Goal: Task Accomplishment & Management: Manage account settings

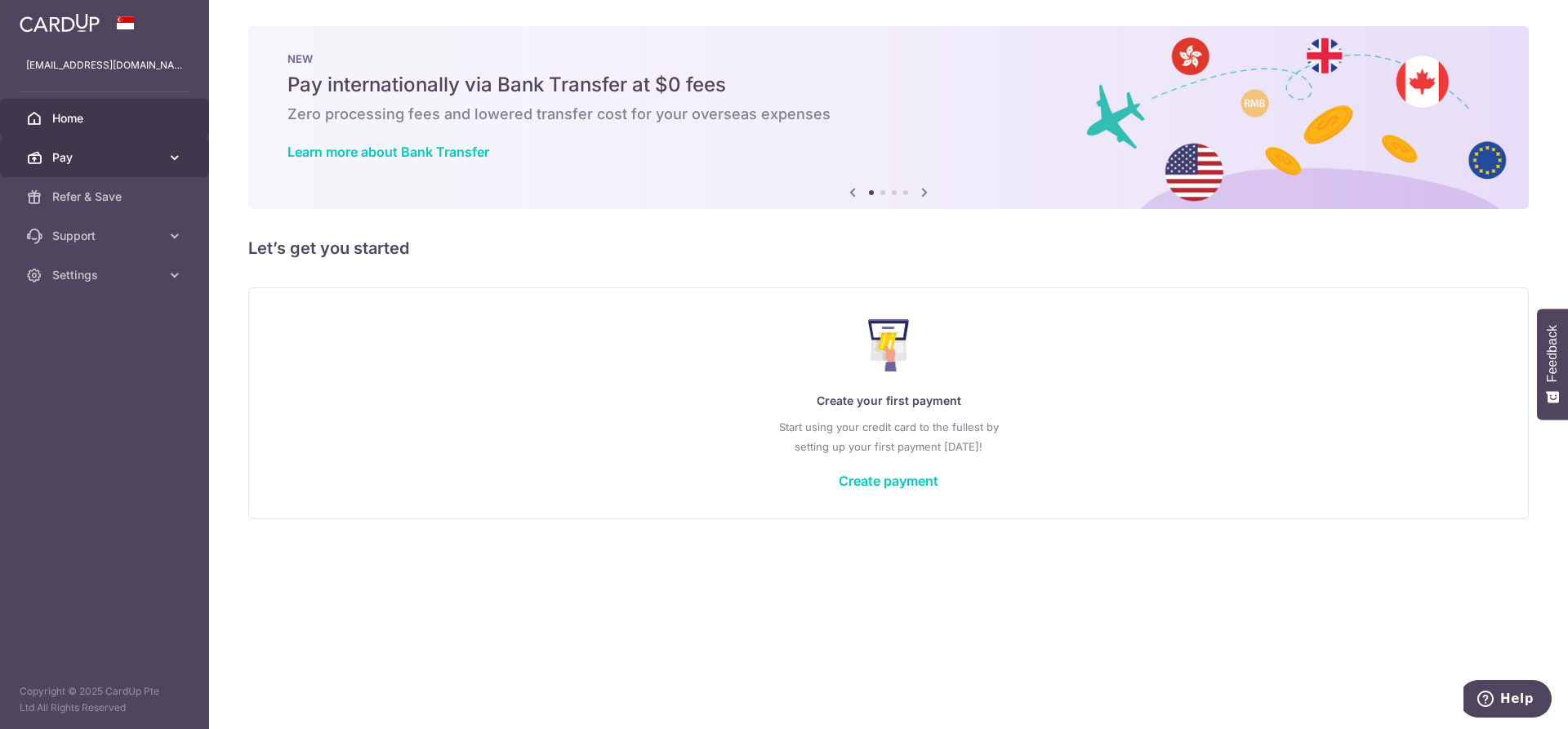
click at [108, 169] on link "Pay" at bounding box center [105, 158] width 209 height 39
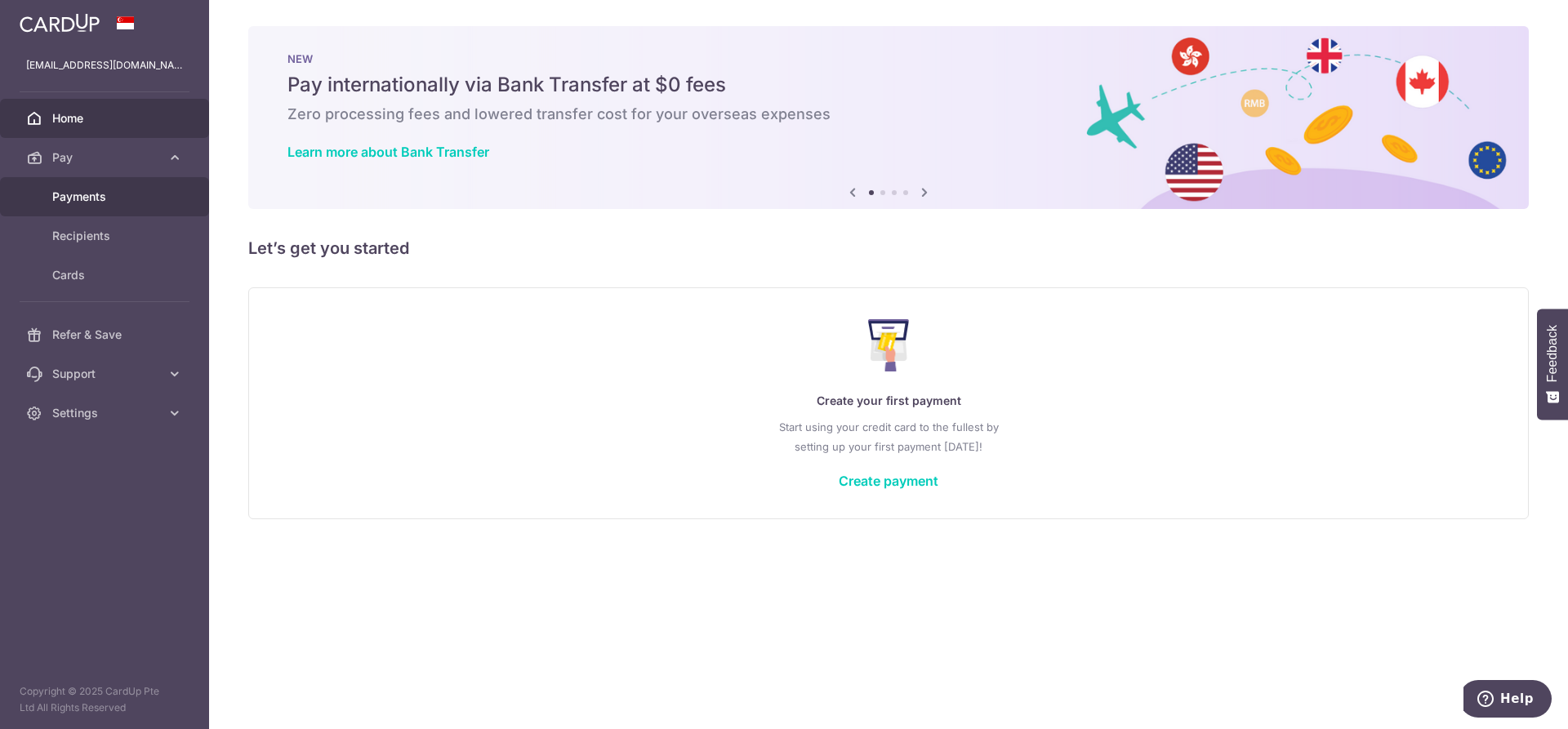
click at [101, 197] on span "Payments" at bounding box center [106, 197] width 108 height 16
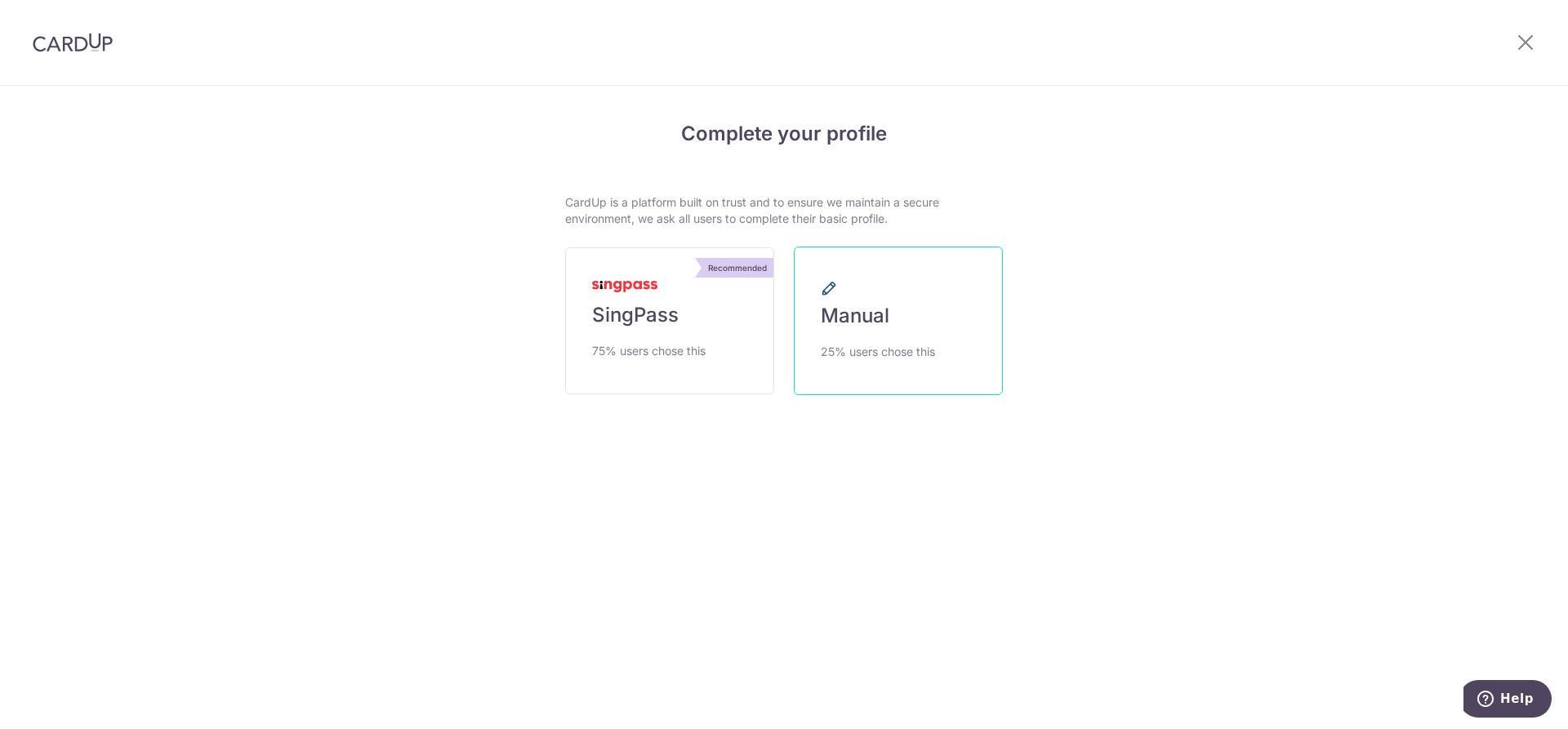
click at [883, 322] on span "Manual" at bounding box center [854, 315] width 68 height 26
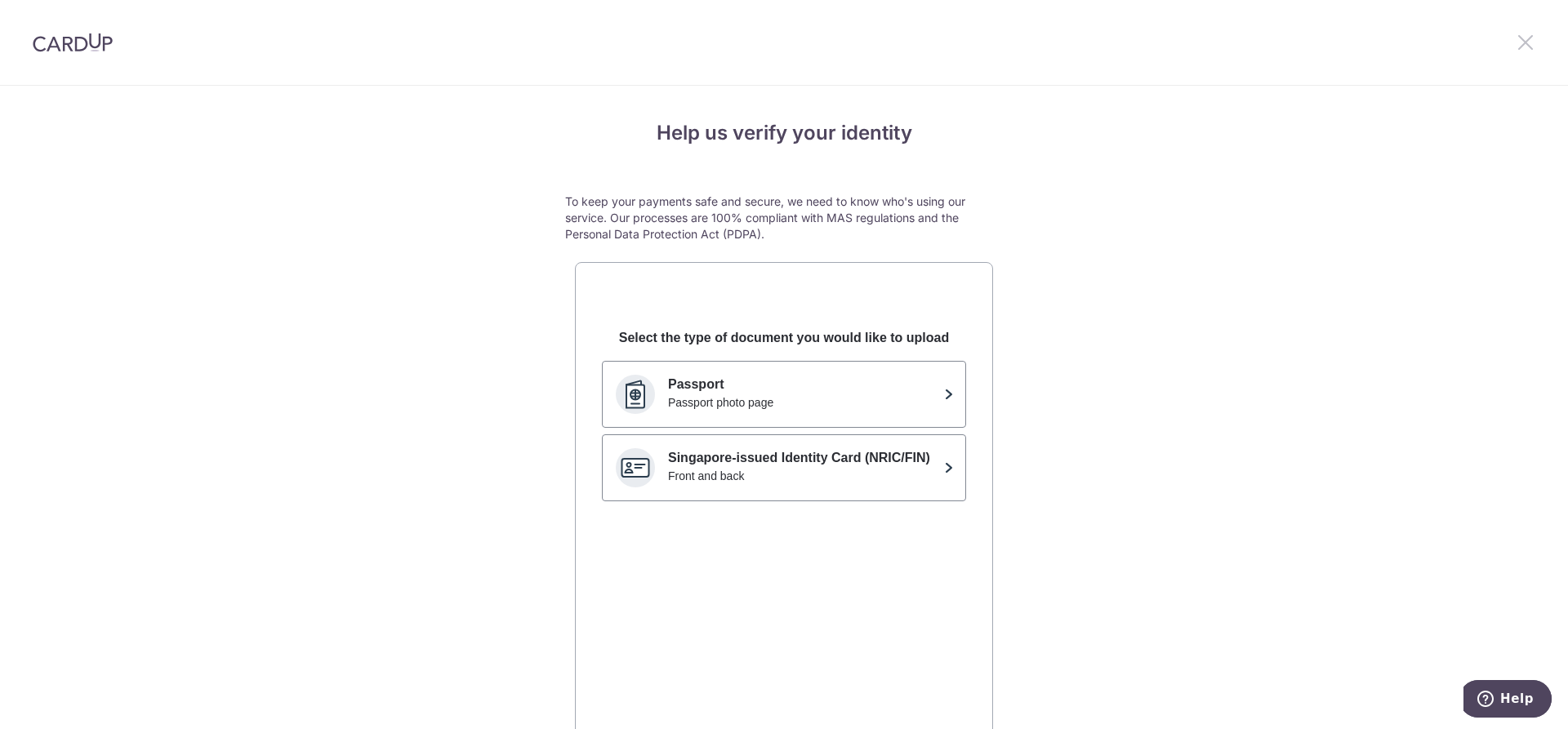
click at [1533, 43] on icon at bounding box center [1525, 42] width 19 height 20
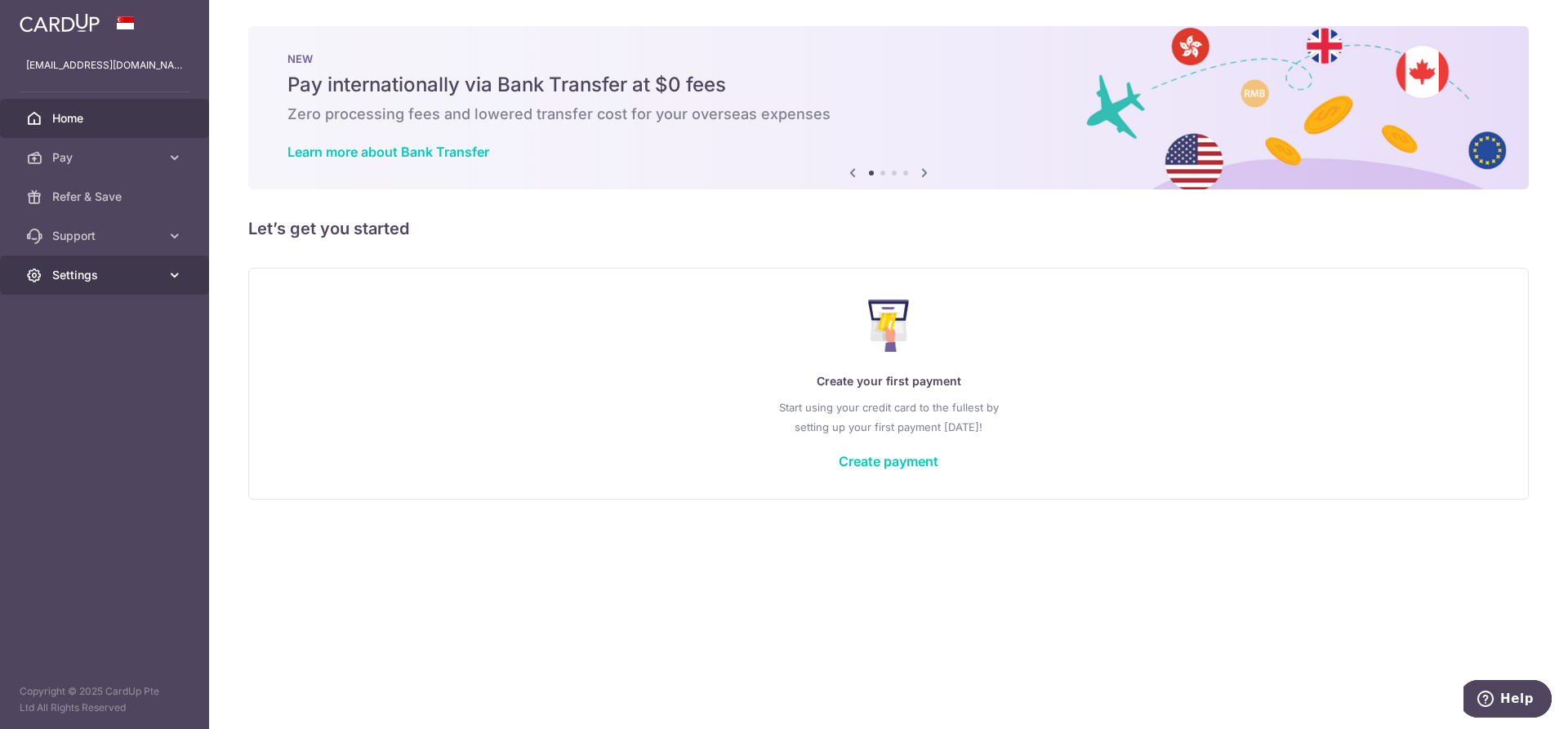
click at [82, 267] on span "Settings" at bounding box center [106, 275] width 108 height 16
click at [74, 348] on span "Logout" at bounding box center [106, 353] width 108 height 16
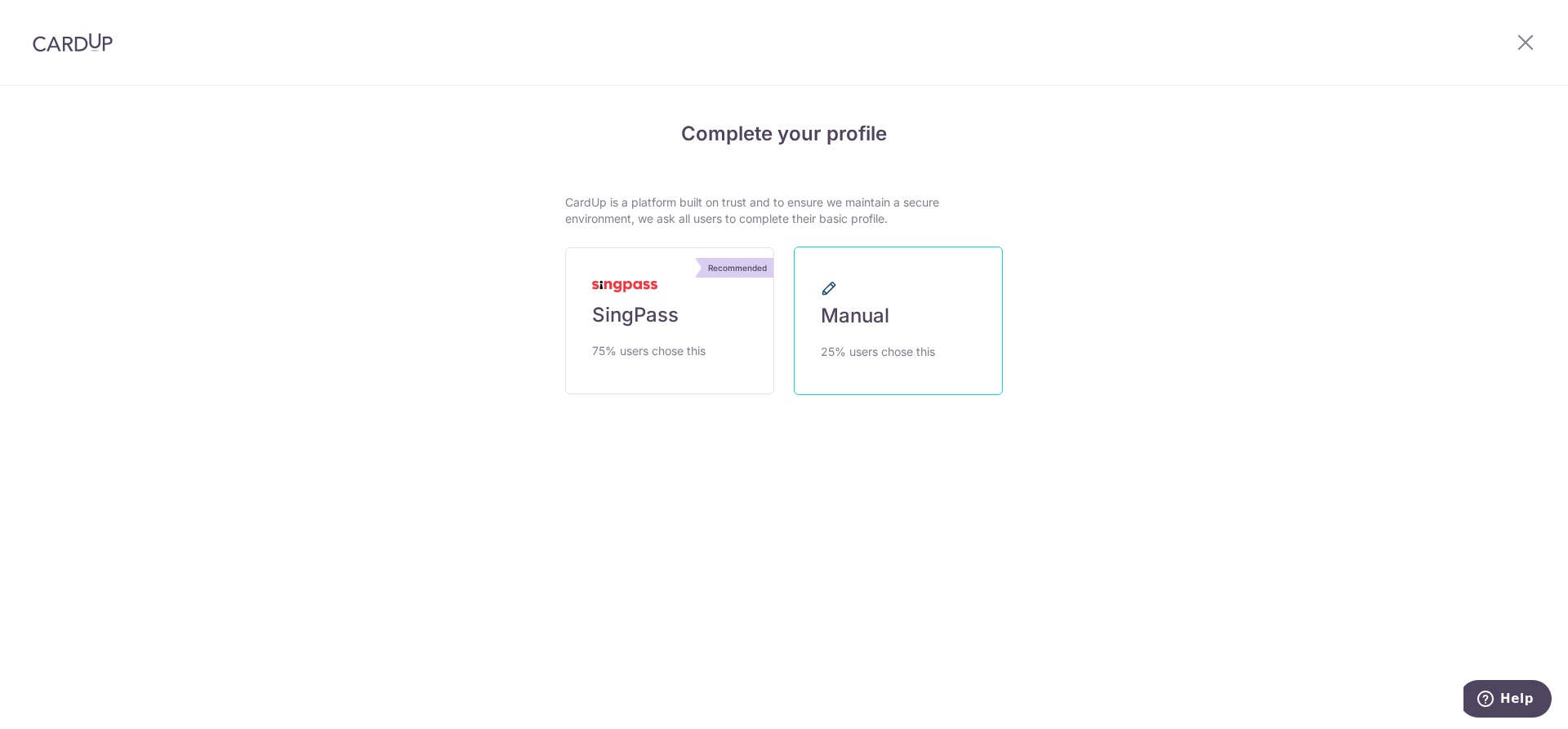
click at [862, 341] on link "Manual 25% users chose this" at bounding box center [898, 321] width 209 height 149
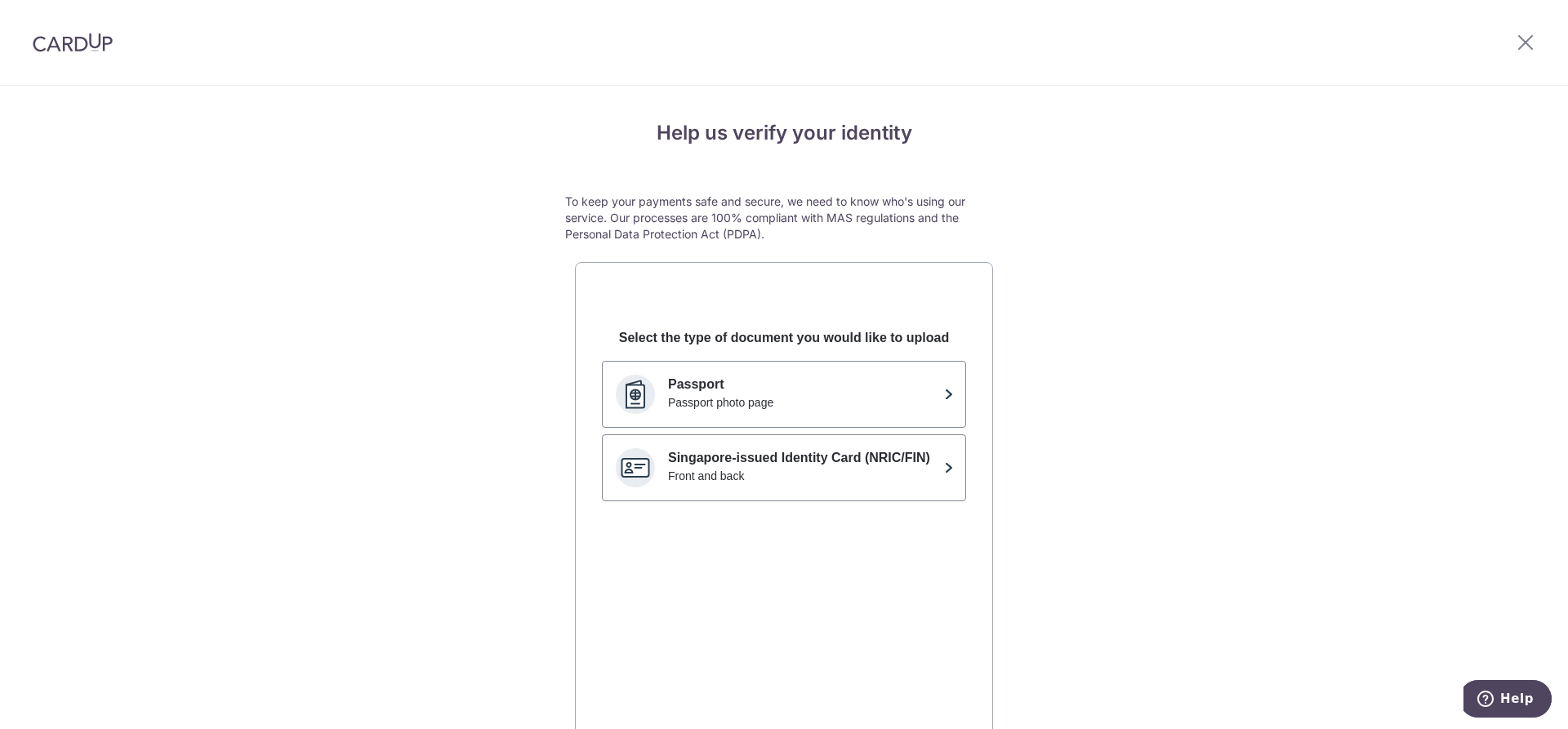
scroll to position [99, 0]
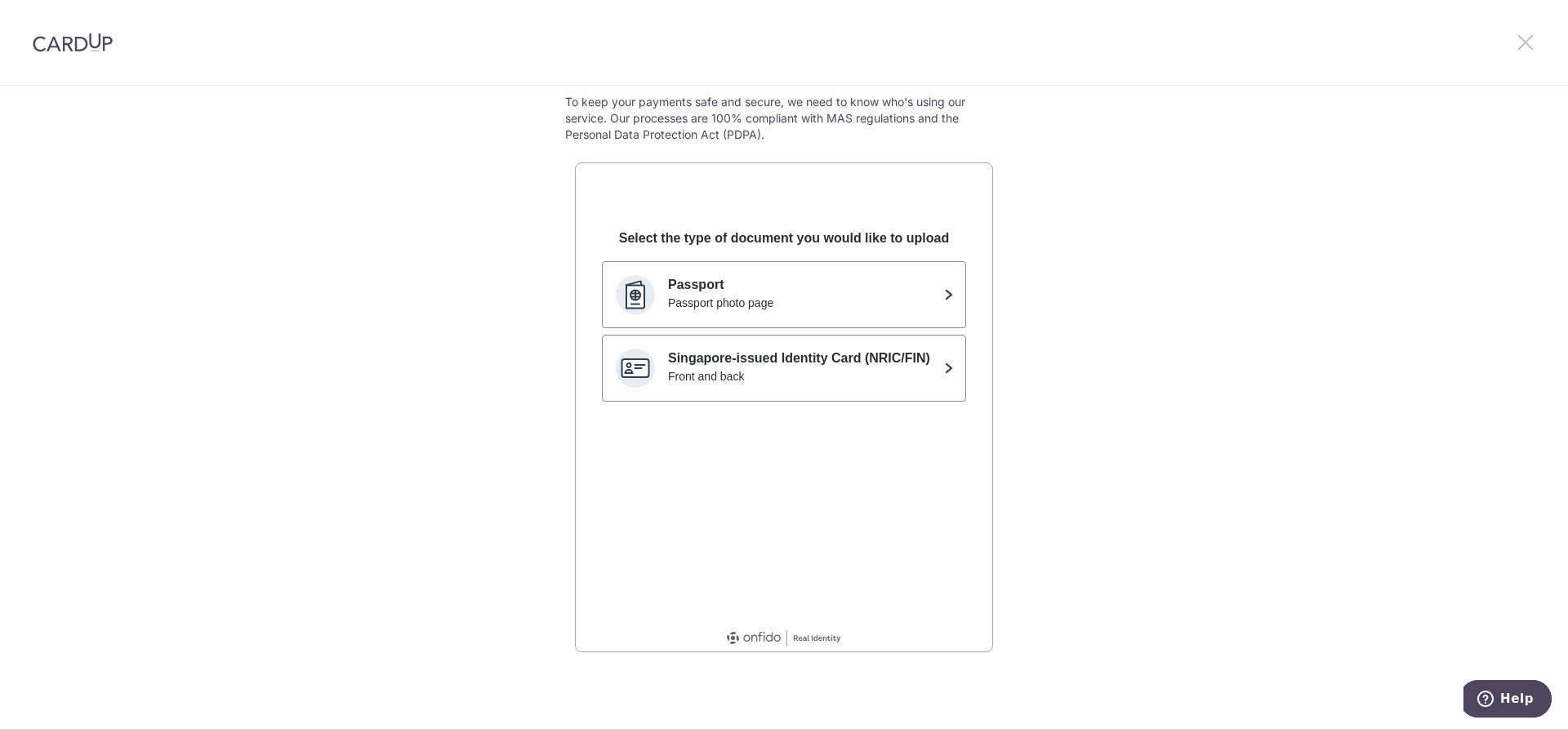
click at [1520, 51] on icon at bounding box center [1525, 42] width 19 height 20
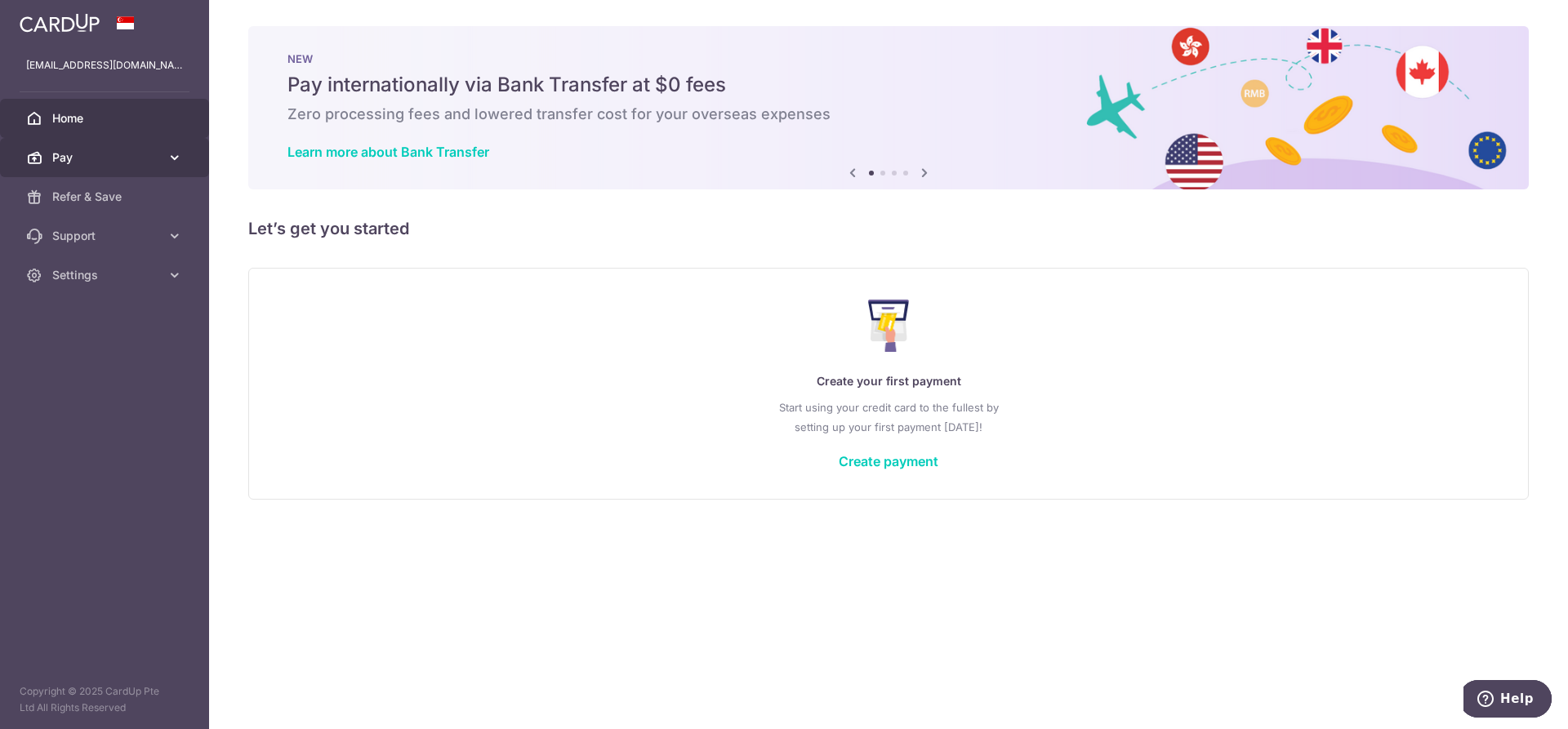
click at [110, 164] on span "Pay" at bounding box center [106, 158] width 108 height 16
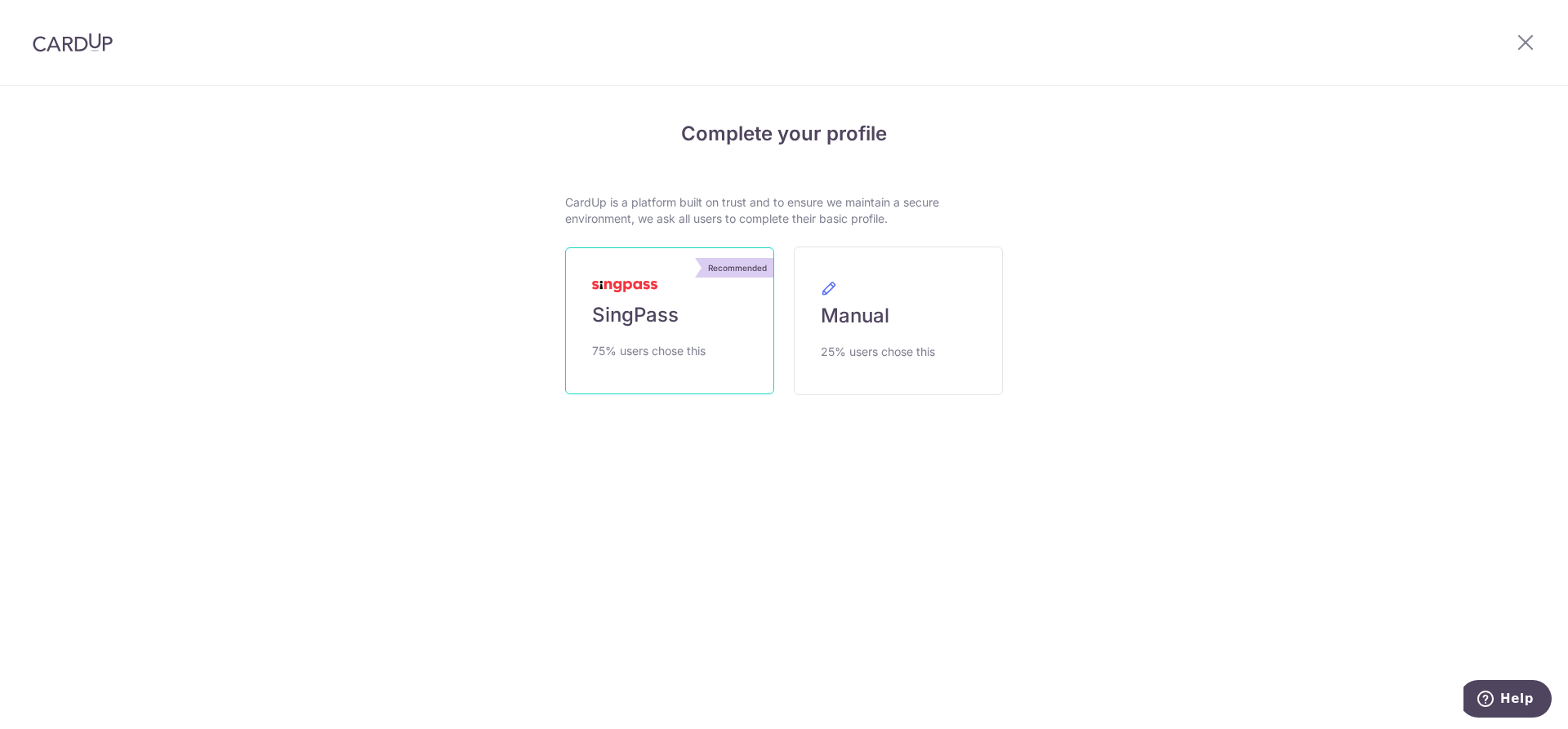
click at [685, 318] on link "Recommended SingPass 75% users chose this" at bounding box center [670, 321] width 209 height 147
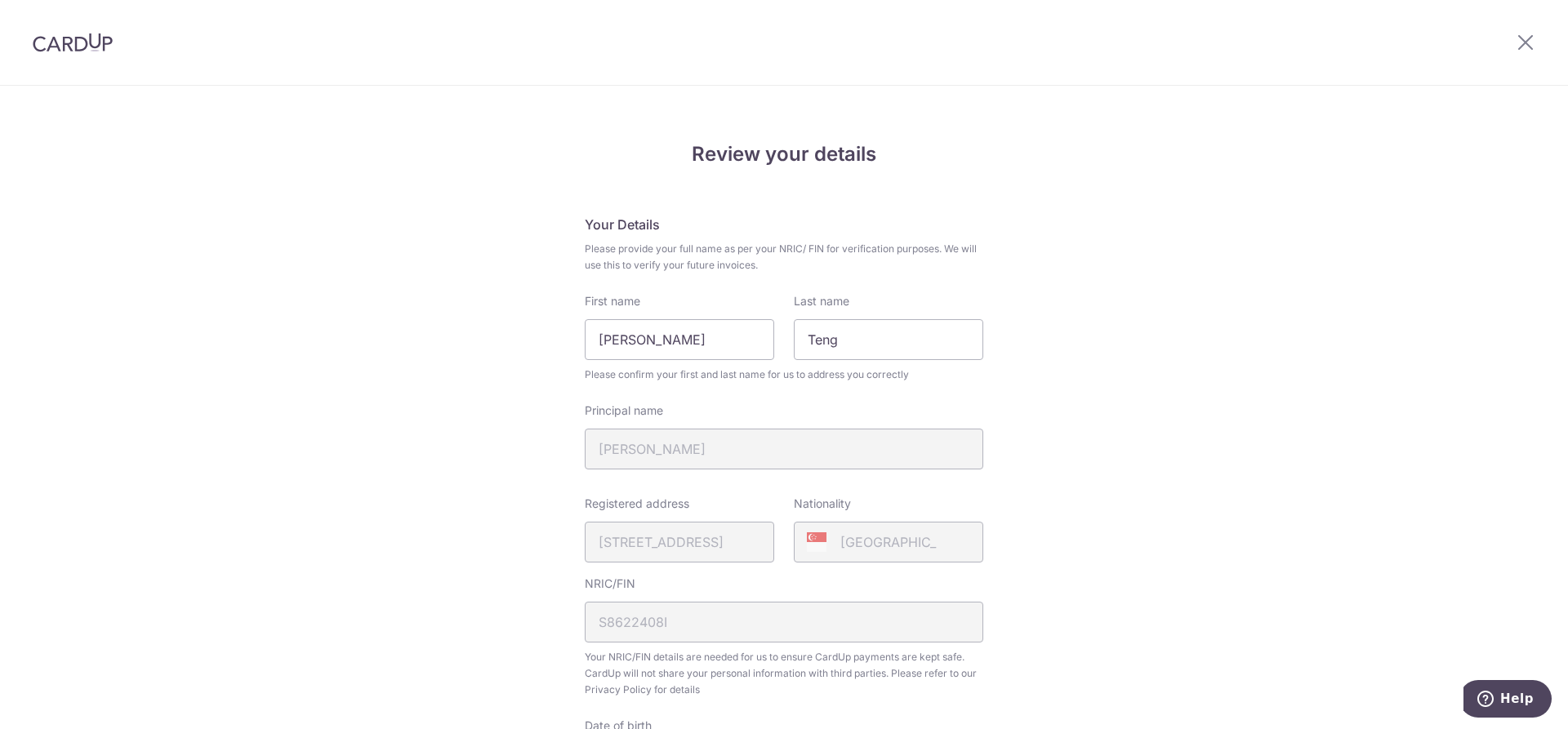
scroll to position [480, 0]
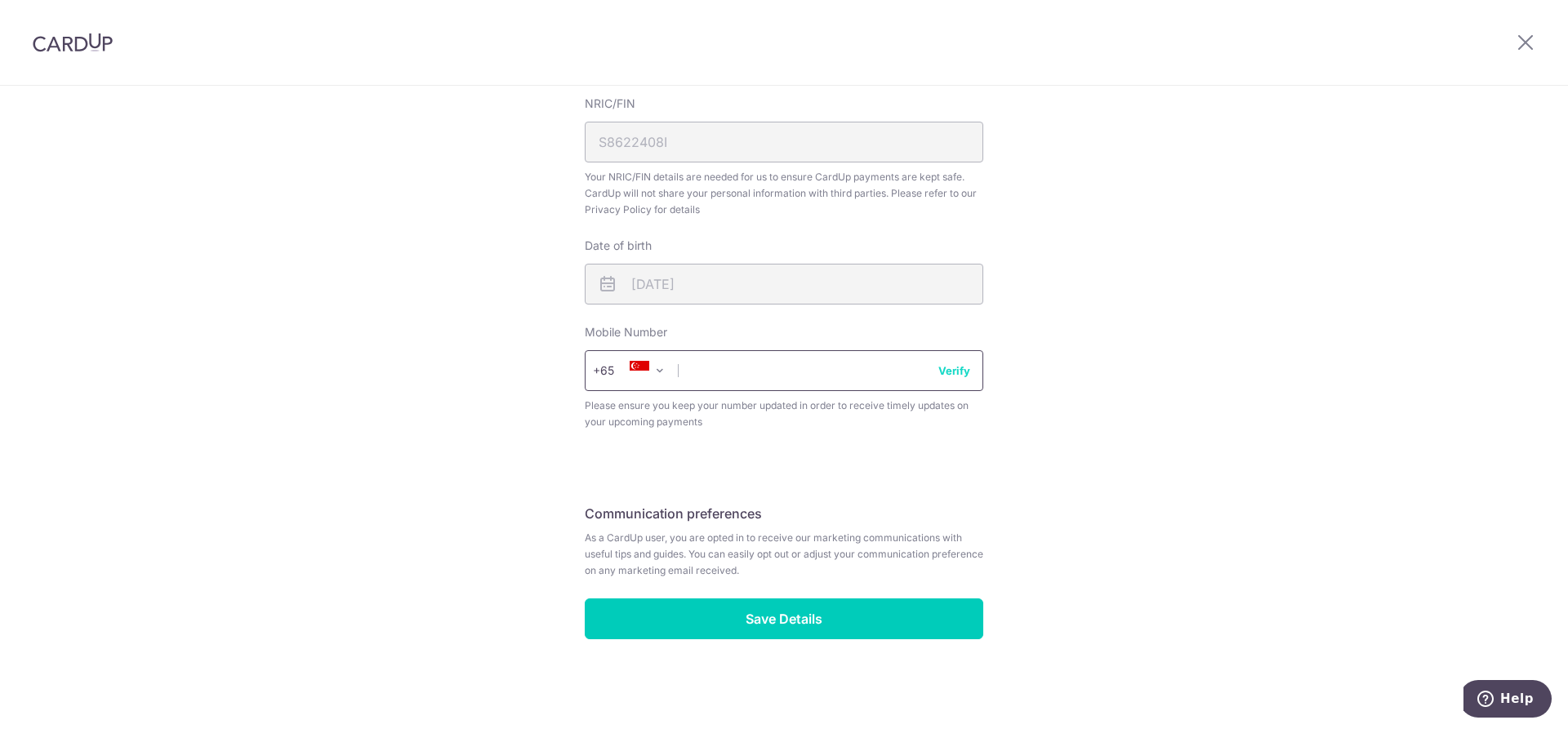
click at [757, 350] on input "text" at bounding box center [784, 370] width 399 height 41
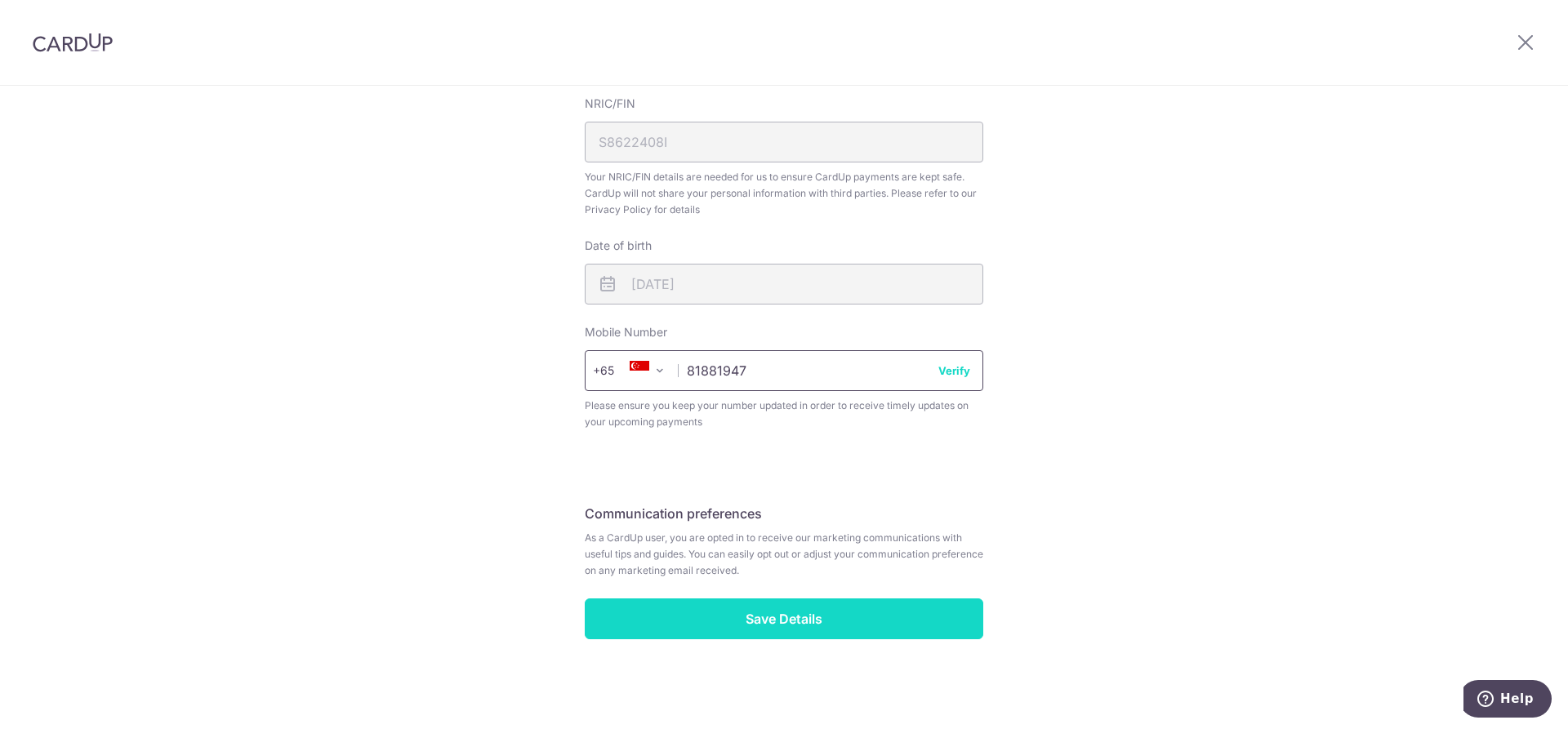
type input "81881947"
click at [772, 626] on input "Save Details" at bounding box center [784, 619] width 399 height 41
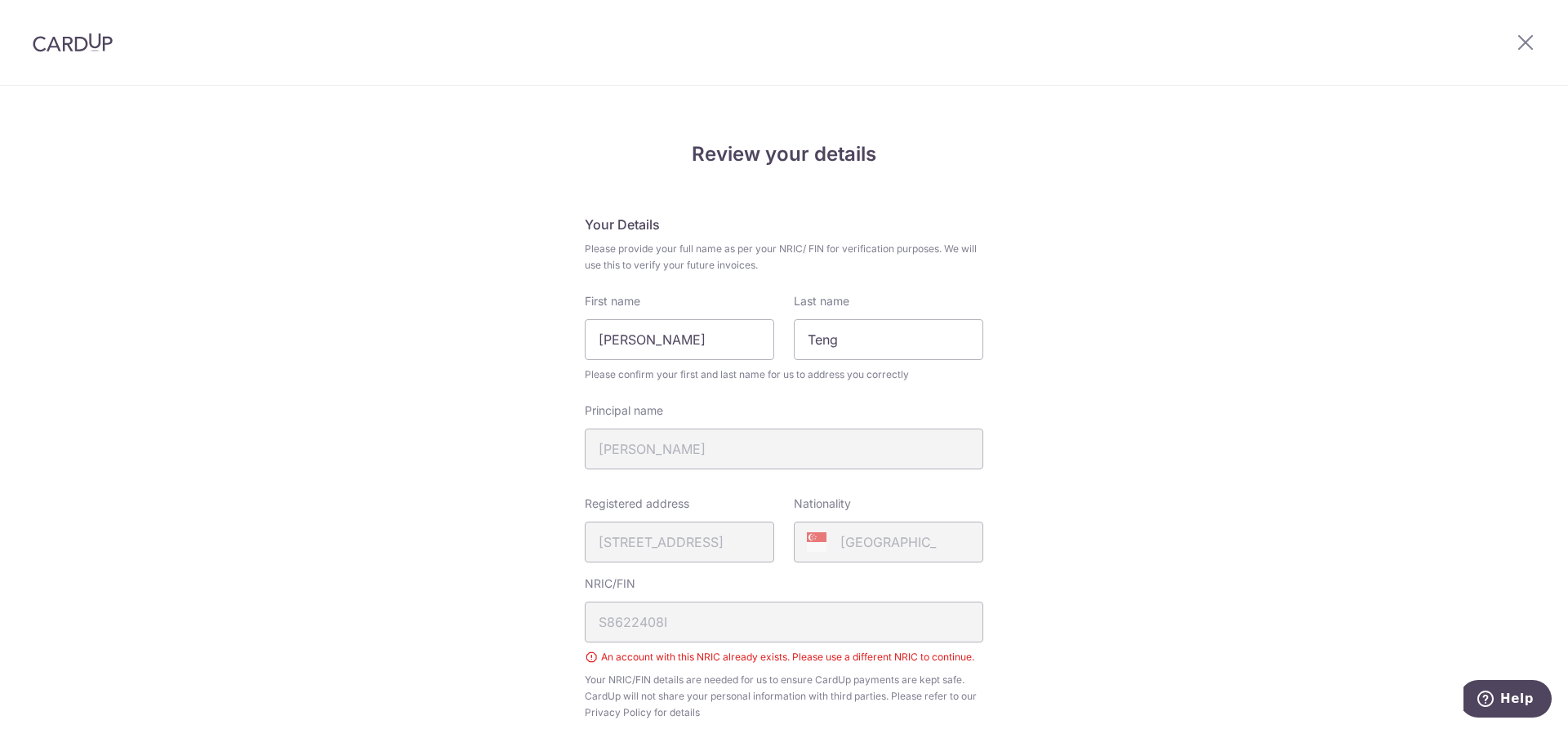
scroll to position [526, 0]
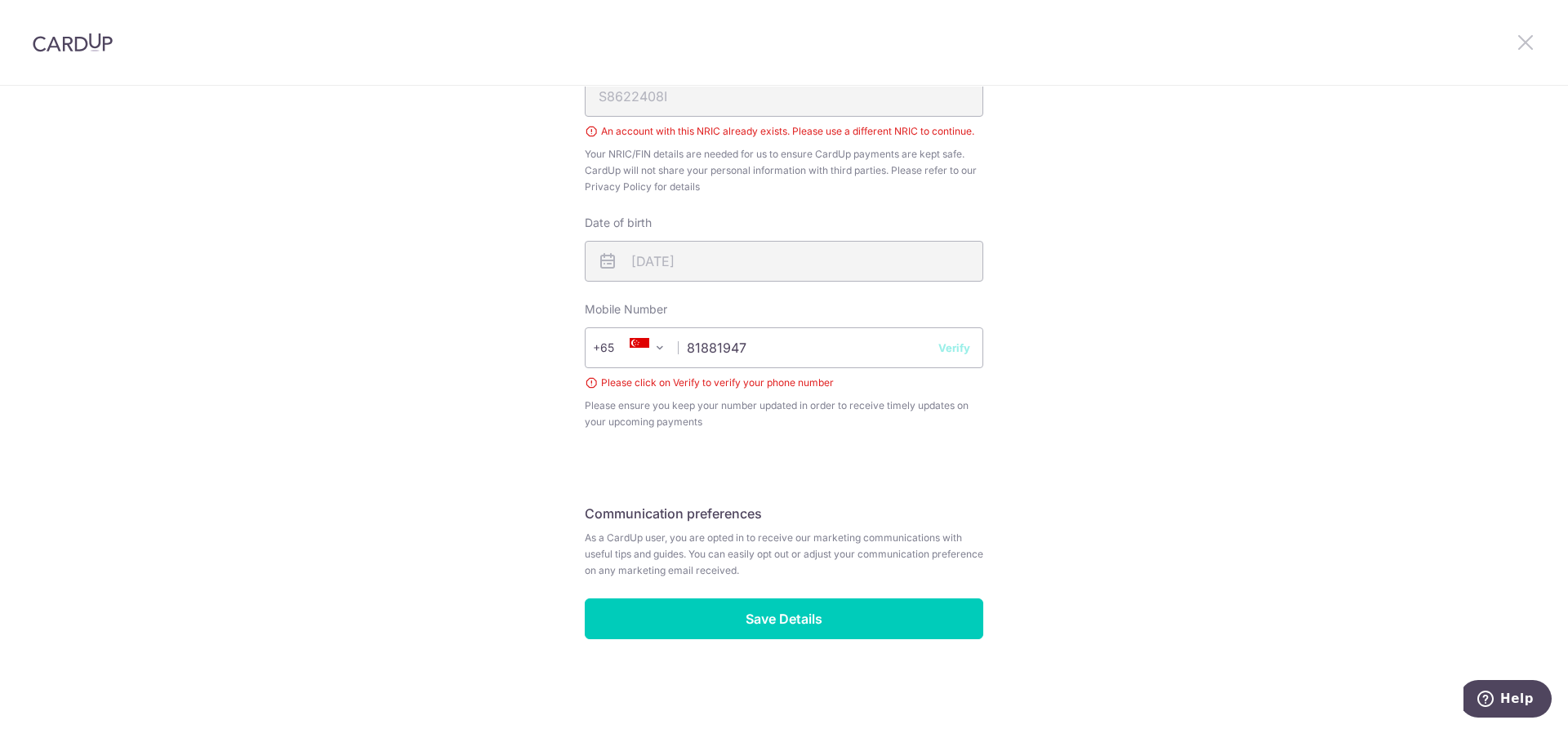
click at [1531, 43] on icon at bounding box center [1525, 42] width 19 height 20
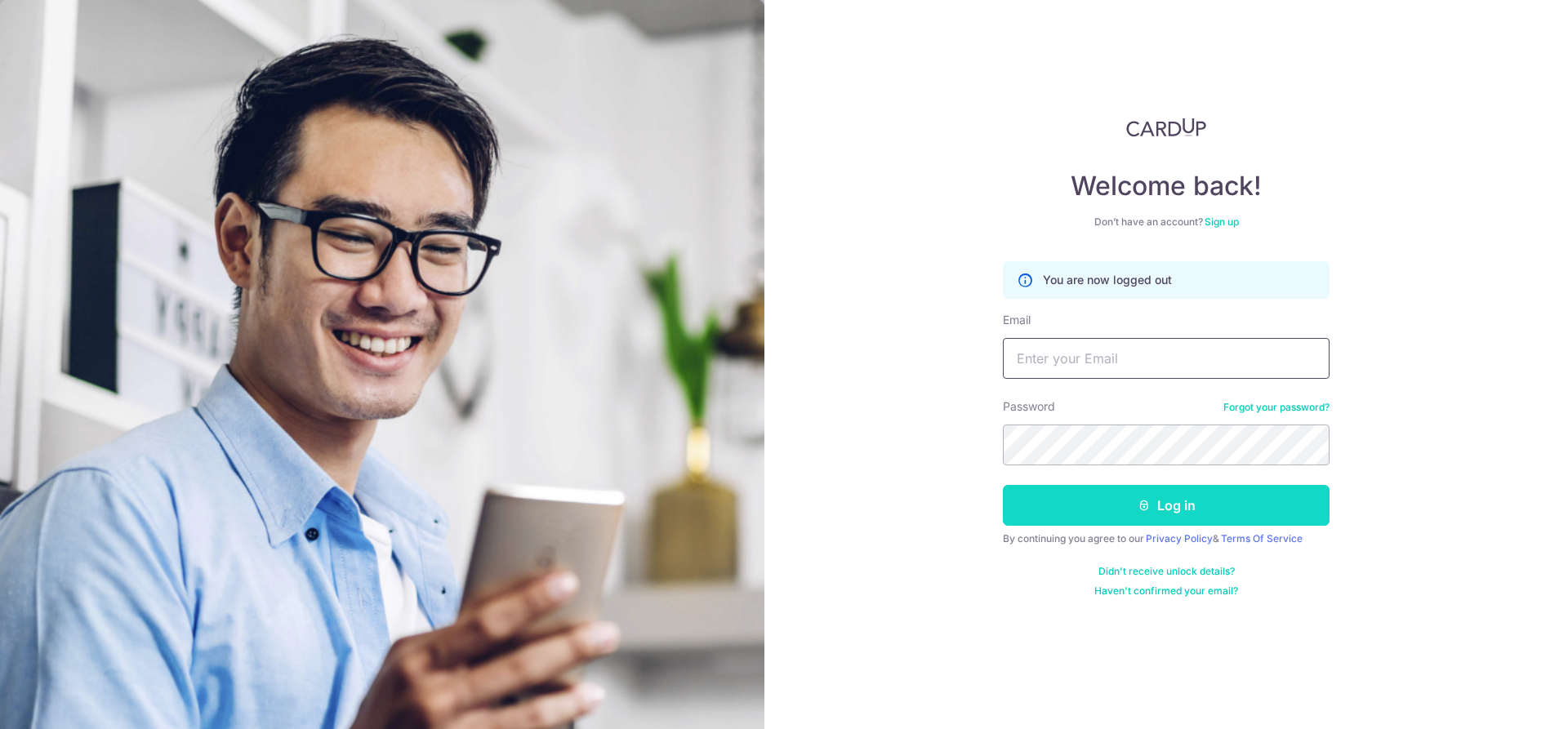
type input "[EMAIL_ADDRESS][DOMAIN_NAME]"
click at [1102, 507] on button "Log in" at bounding box center [1166, 505] width 327 height 41
